Goal: Communication & Community: Share content

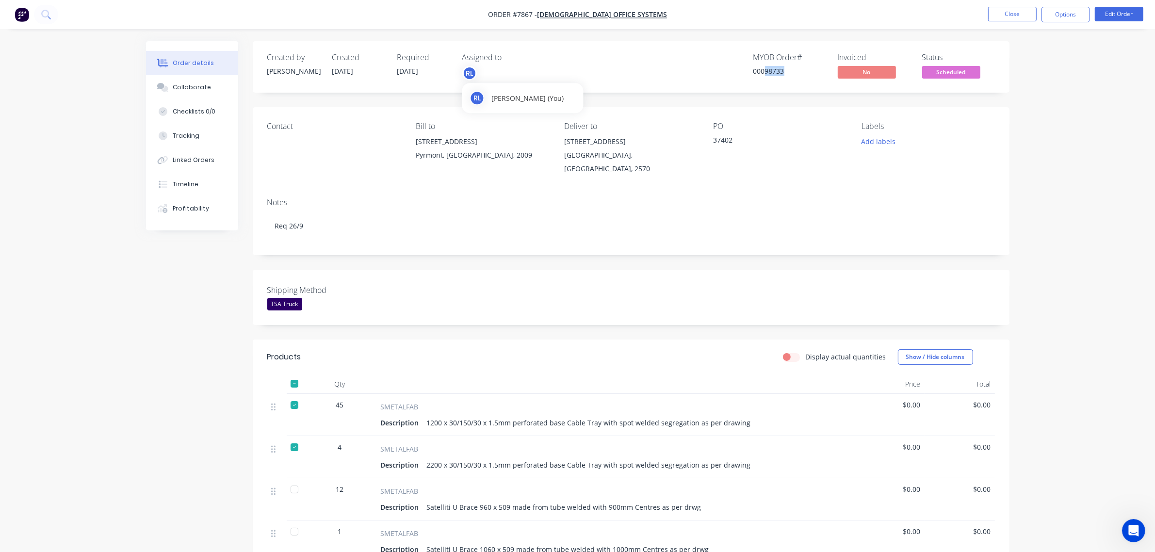
click at [469, 74] on div "RL" at bounding box center [469, 73] width 15 height 15
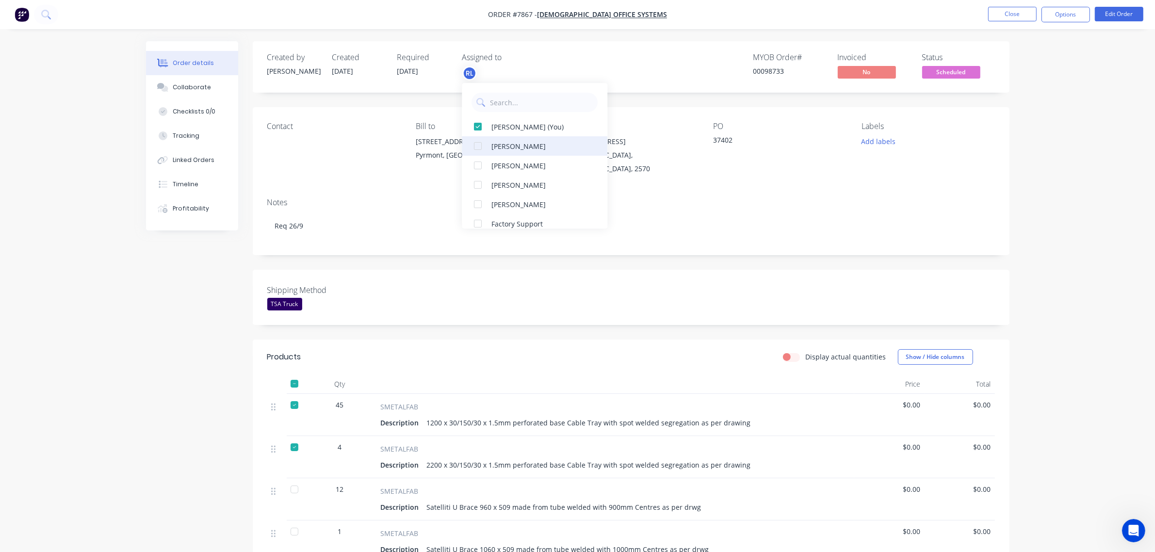
click at [517, 145] on div "[PERSON_NAME]" at bounding box center [540, 146] width 97 height 10
click at [663, 65] on div "MYOB Order # 00098733 Invoiced No Status Scheduled" at bounding box center [777, 67] width 436 height 28
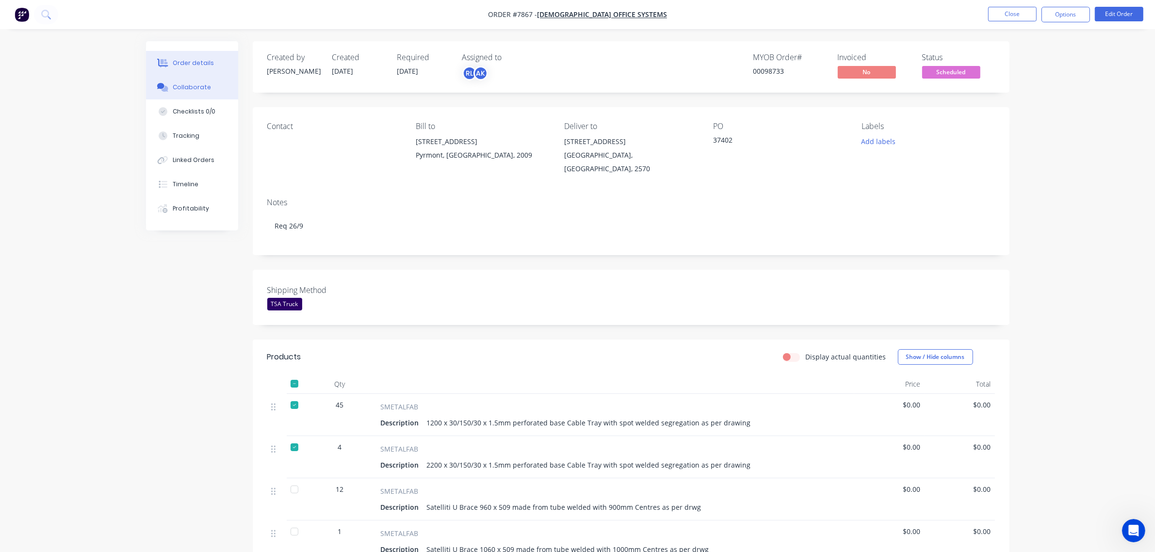
click at [212, 93] on button "Collaborate" at bounding box center [192, 87] width 92 height 24
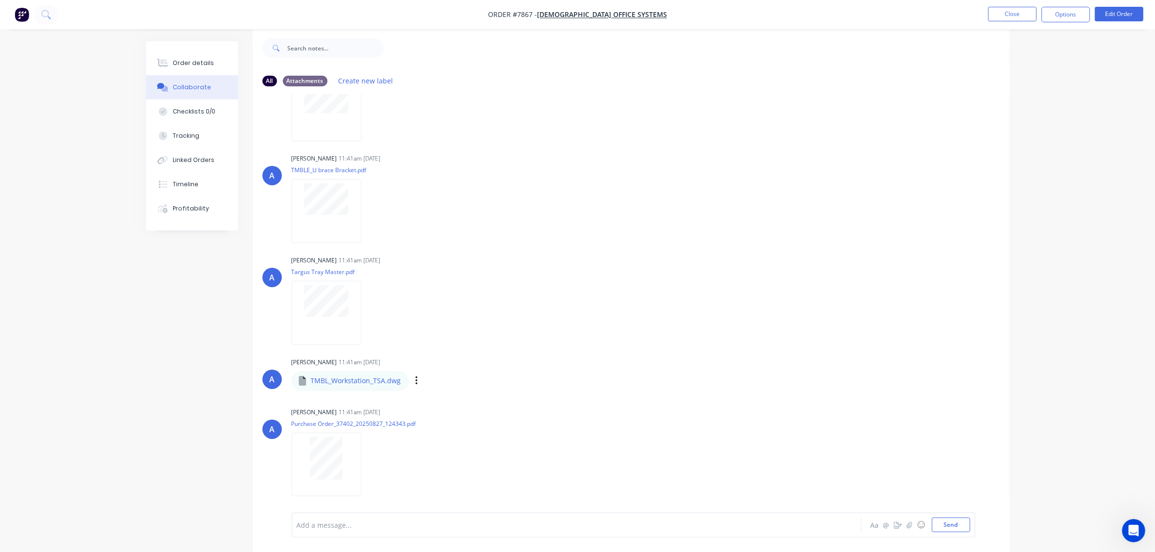
scroll to position [15, 0]
drag, startPoint x: 952, startPoint y: 527, endPoint x: 943, endPoint y: 522, distance: 11.3
click at [952, 527] on button "Send" at bounding box center [951, 525] width 38 height 15
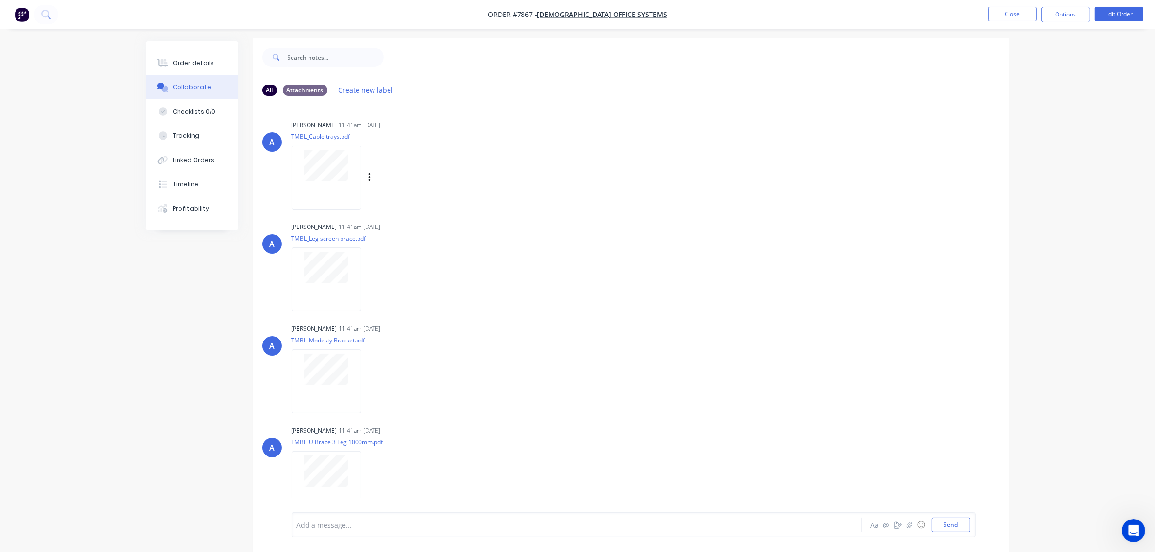
scroll to position [0, 0]
click at [217, 64] on button "Order details" at bounding box center [192, 63] width 92 height 24
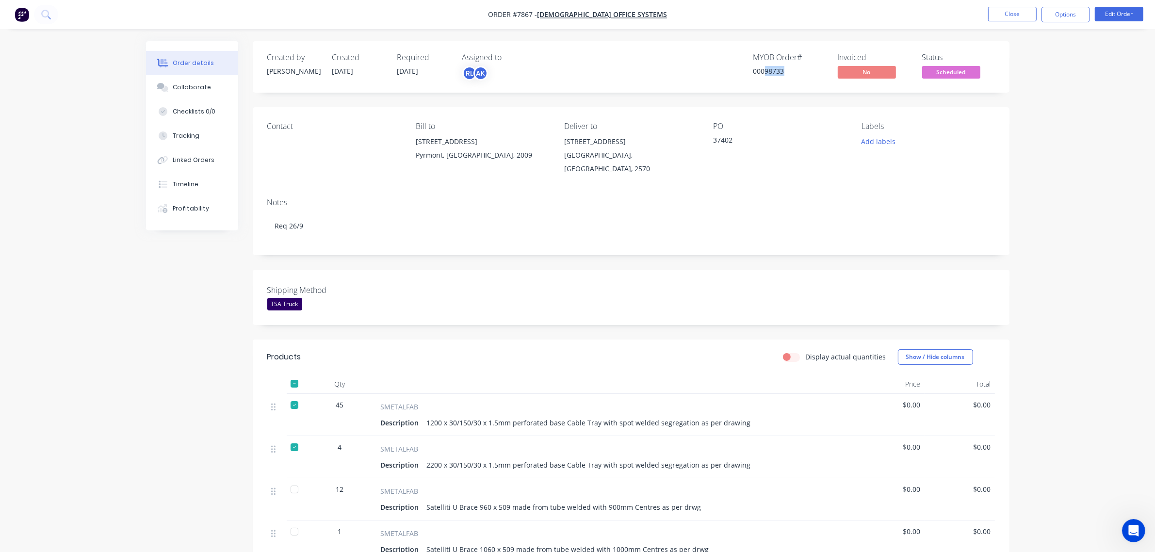
drag, startPoint x: 765, startPoint y: 71, endPoint x: 792, endPoint y: 71, distance: 27.2
click at [792, 71] on div "00098733" at bounding box center [789, 71] width 73 height 10
copy div "98733"
